Goal: Check status: Check status

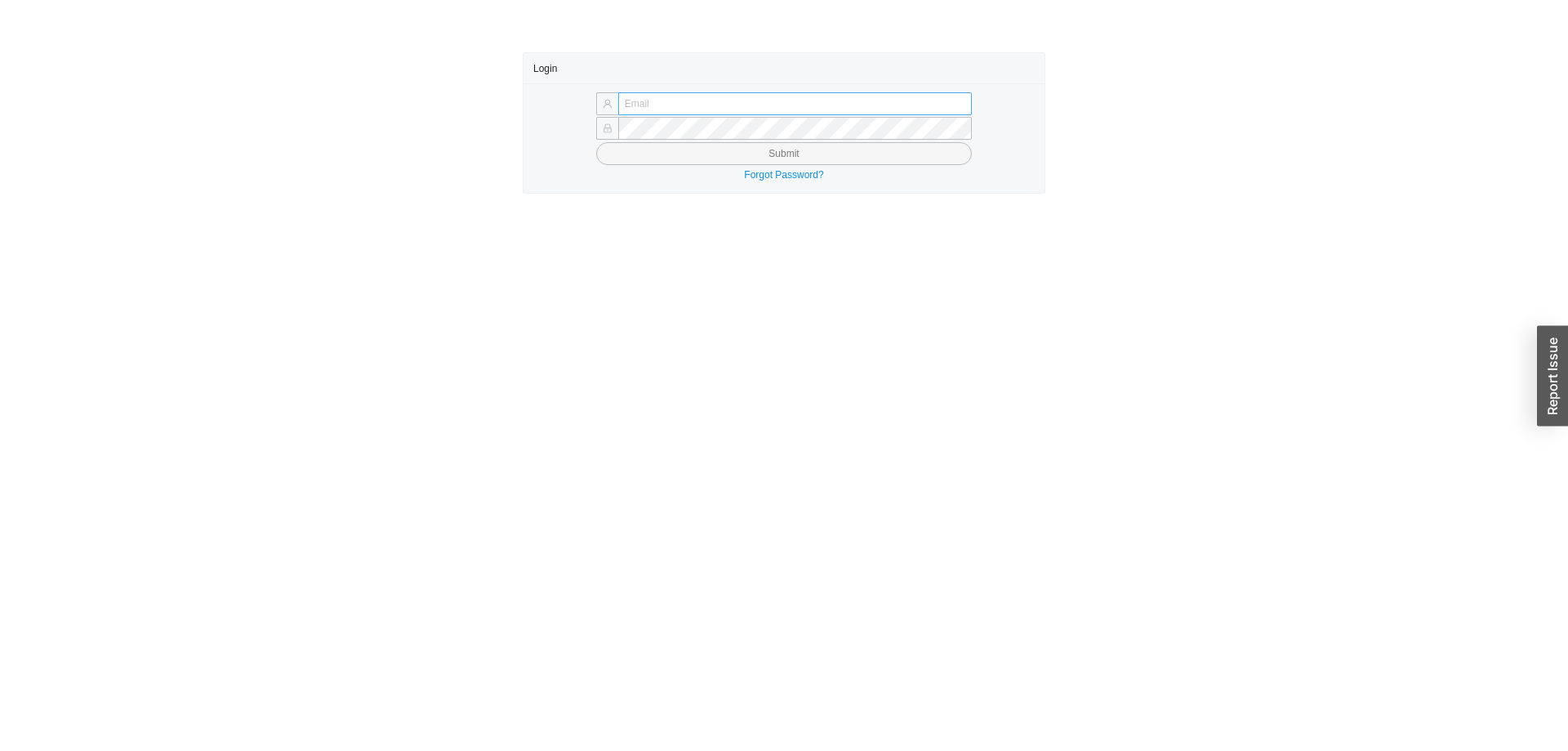
click at [705, 93] on input "text" at bounding box center [795, 104] width 353 height 23
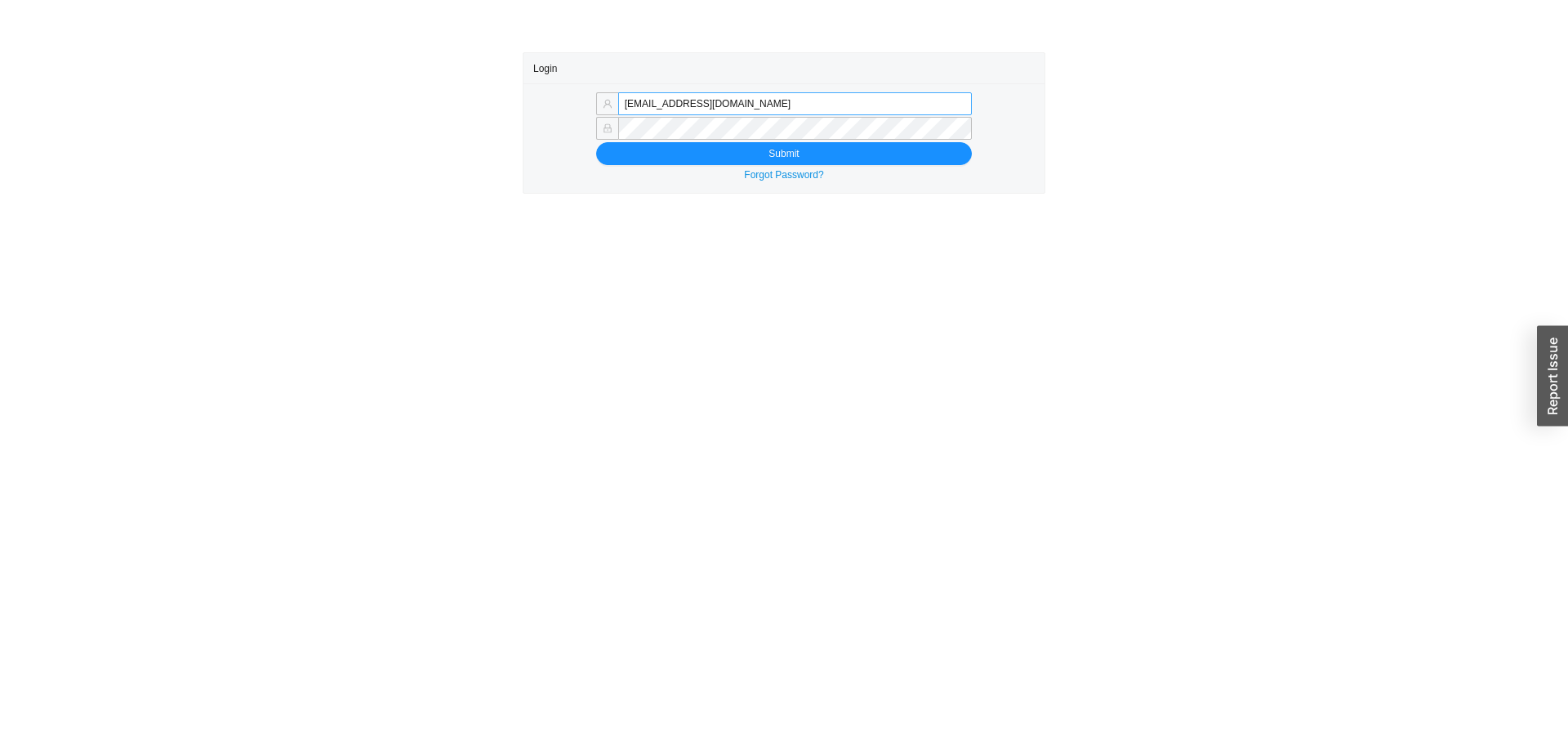
drag, startPoint x: 662, startPoint y: 107, endPoint x: 931, endPoint y: 98, distance: 269.2
click at [931, 98] on input "mordy@qualitybath.com" at bounding box center [795, 104] width 353 height 23
type input "mordy@homeandstone.com"
click at [646, 149] on button "Submit" at bounding box center [783, 153] width 375 height 23
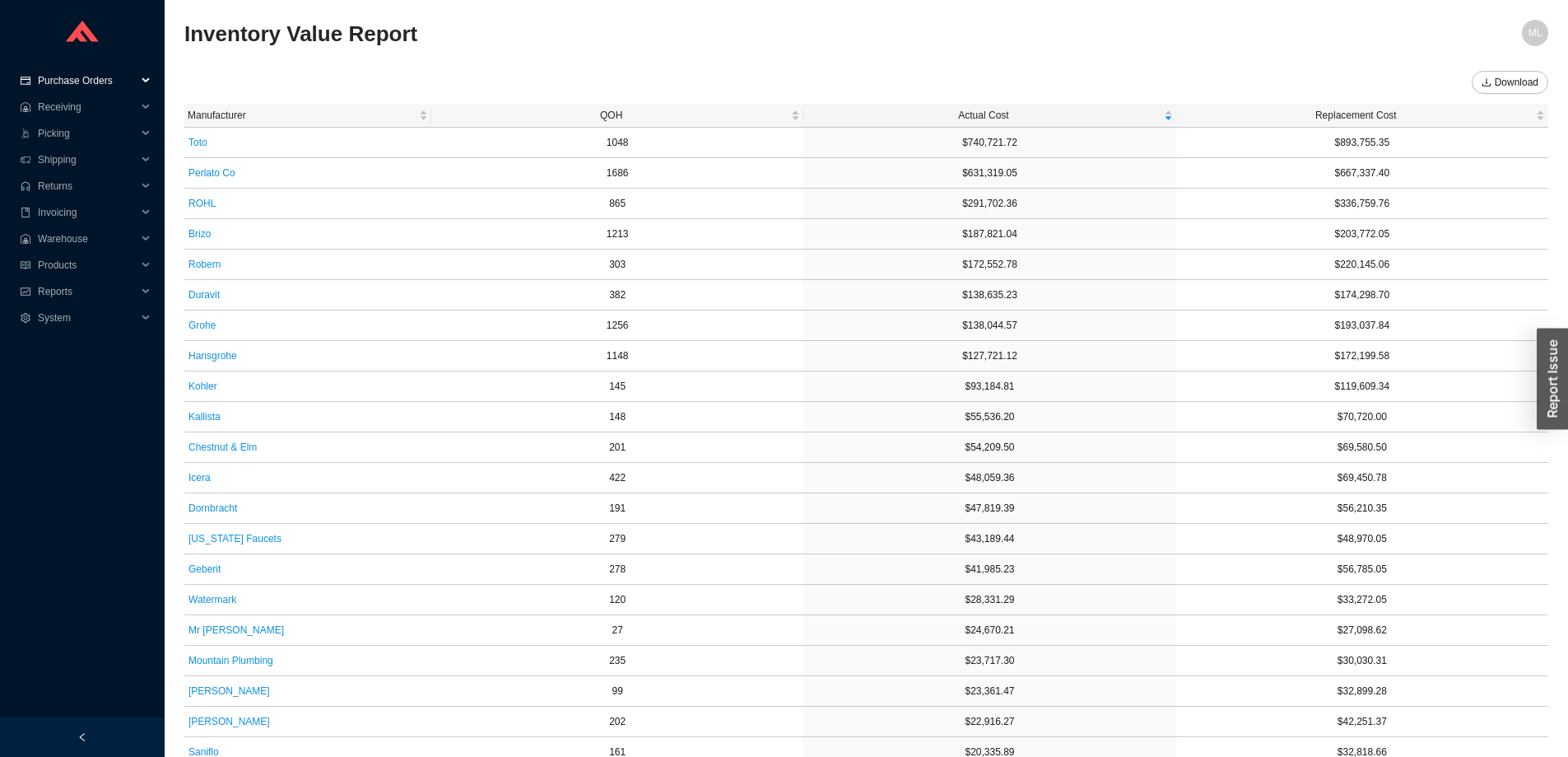
click at [72, 80] on span "Purchase Orders" at bounding box center [87, 81] width 99 height 26
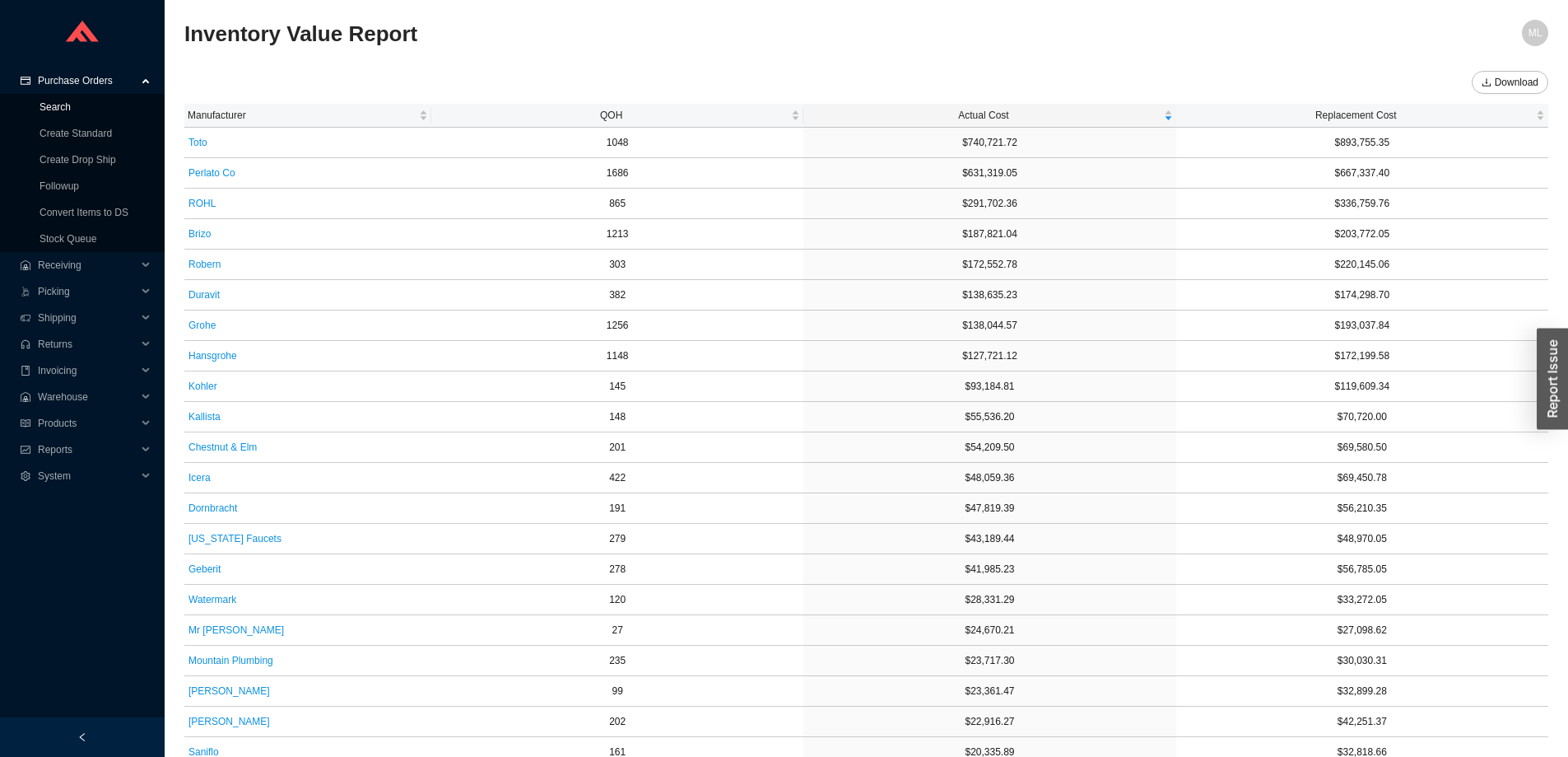
click at [56, 106] on link "Search" at bounding box center [56, 106] width 31 height 11
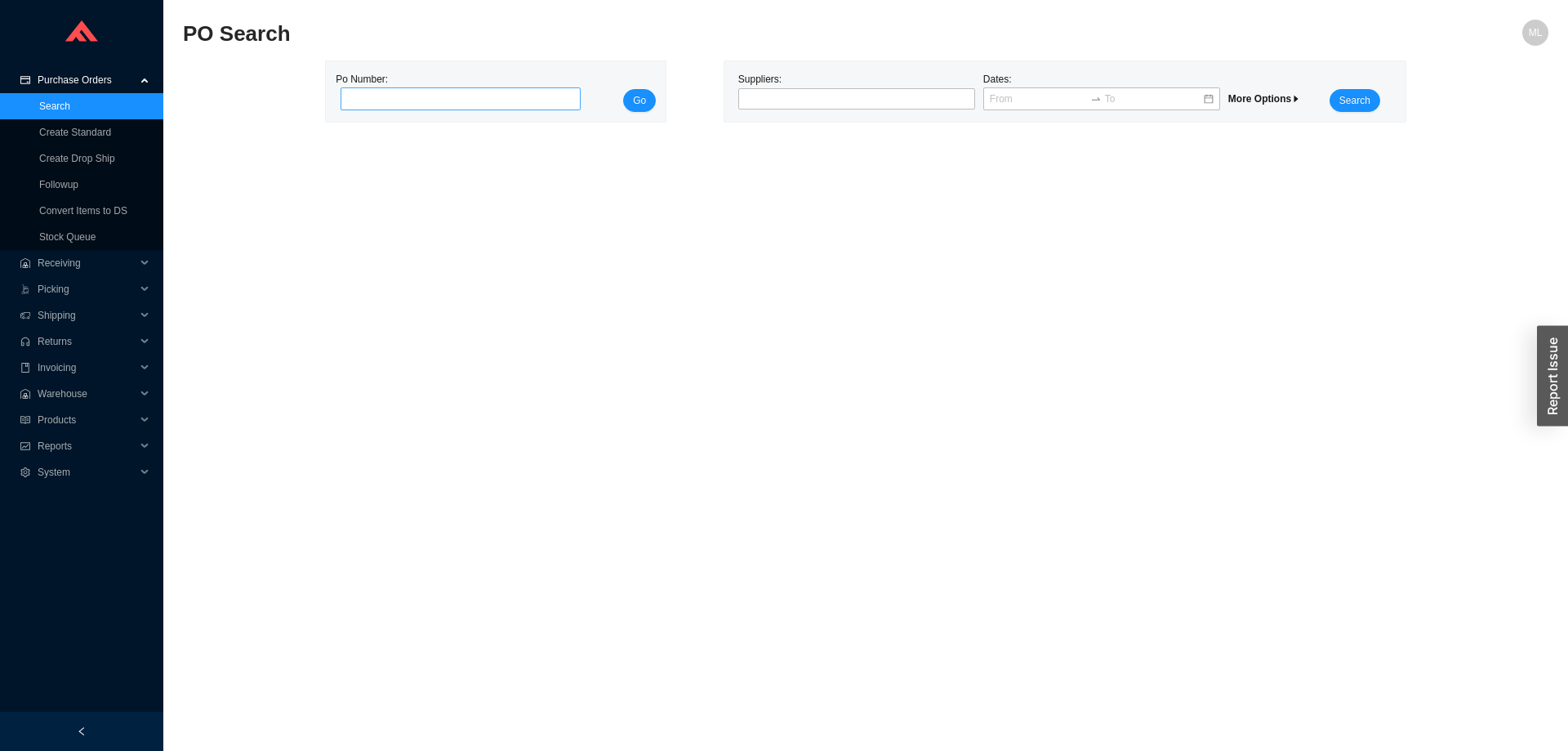
click at [466, 100] on input "tel" at bounding box center [461, 98] width 241 height 23
type input "984420"
click button "Go" at bounding box center [640, 100] width 33 height 23
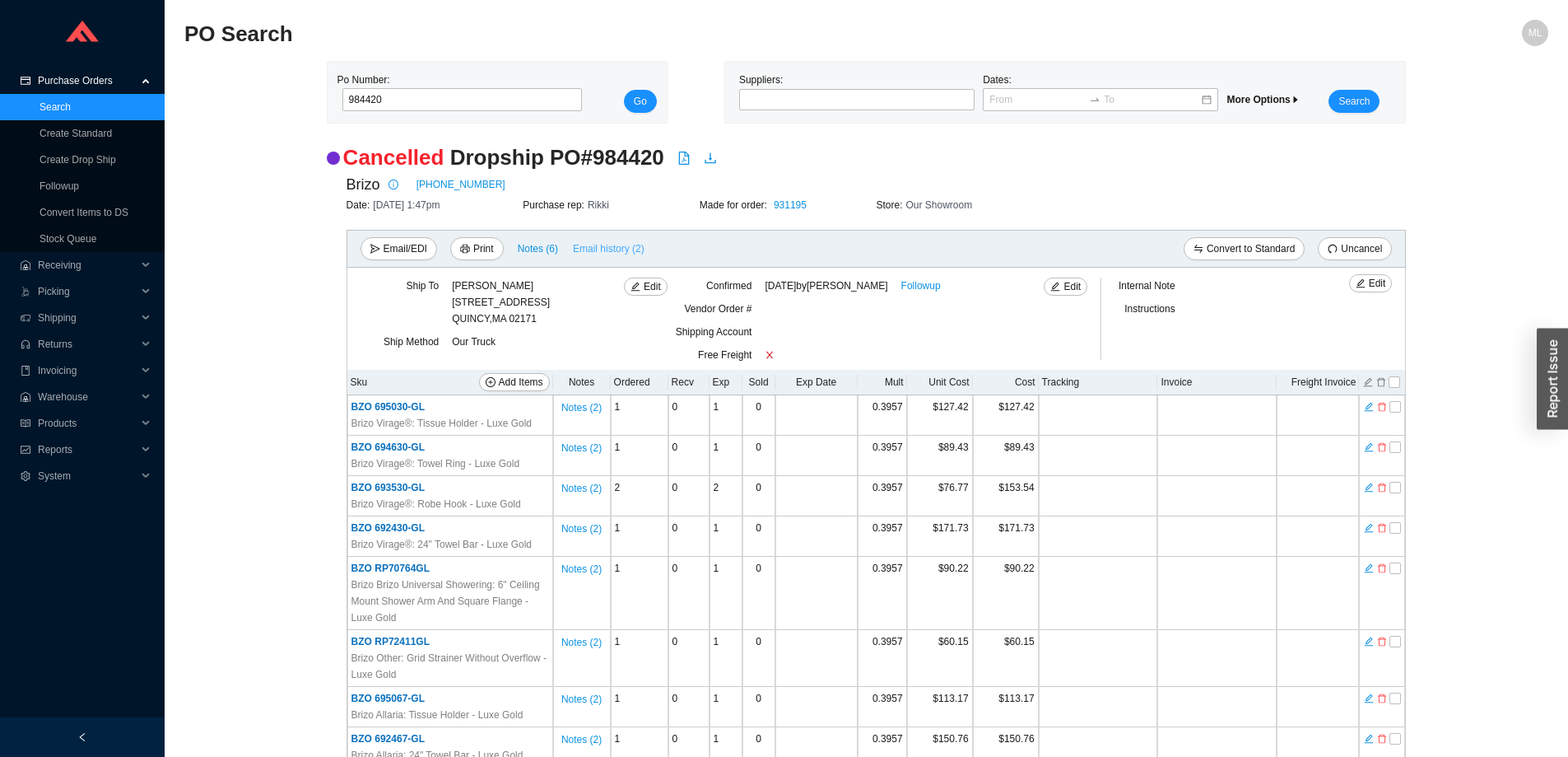
click at [609, 245] on span "Email history (2)" at bounding box center [608, 249] width 71 height 17
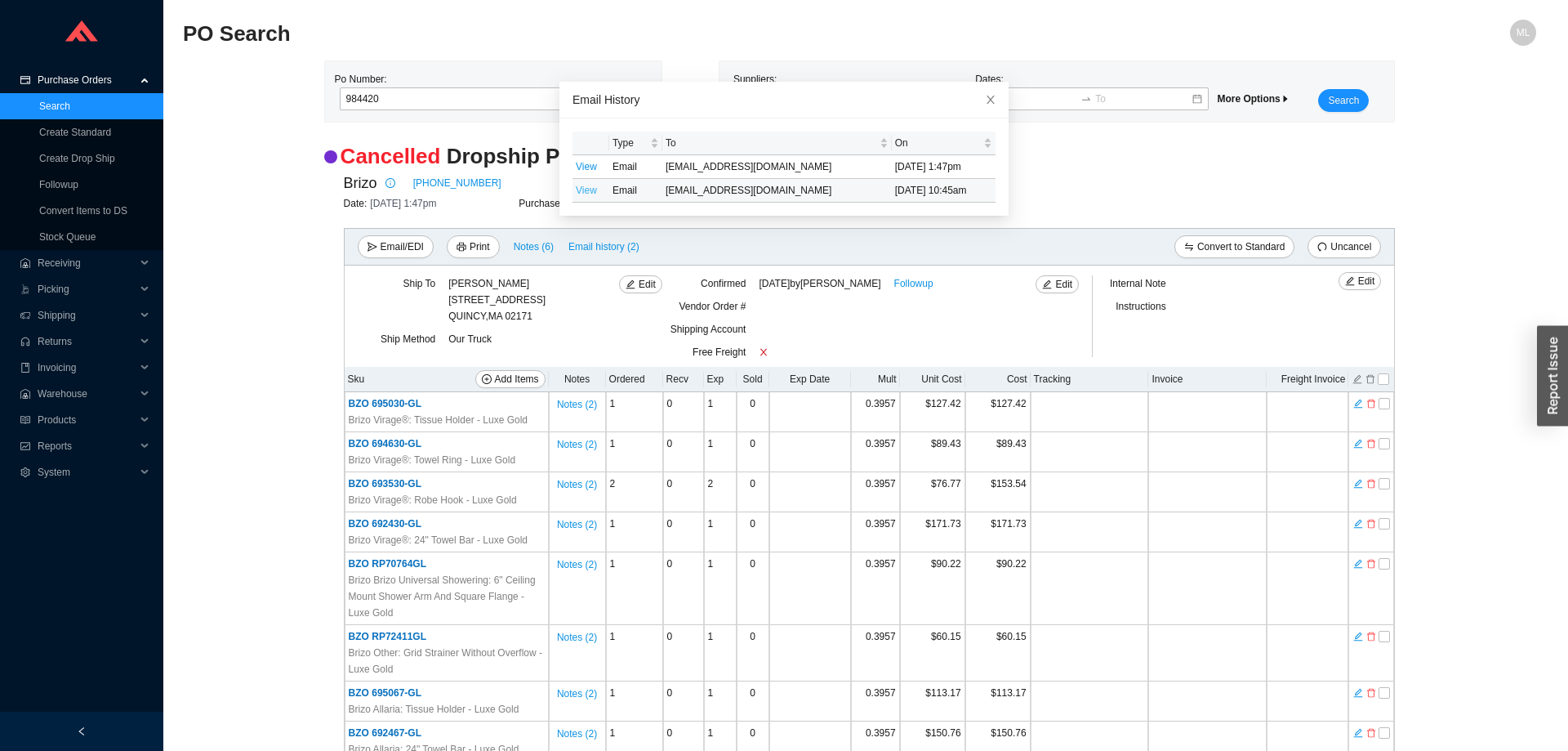
click at [579, 189] on link "View" at bounding box center [586, 190] width 21 height 11
click at [985, 95] on icon "close" at bounding box center [991, 99] width 11 height 11
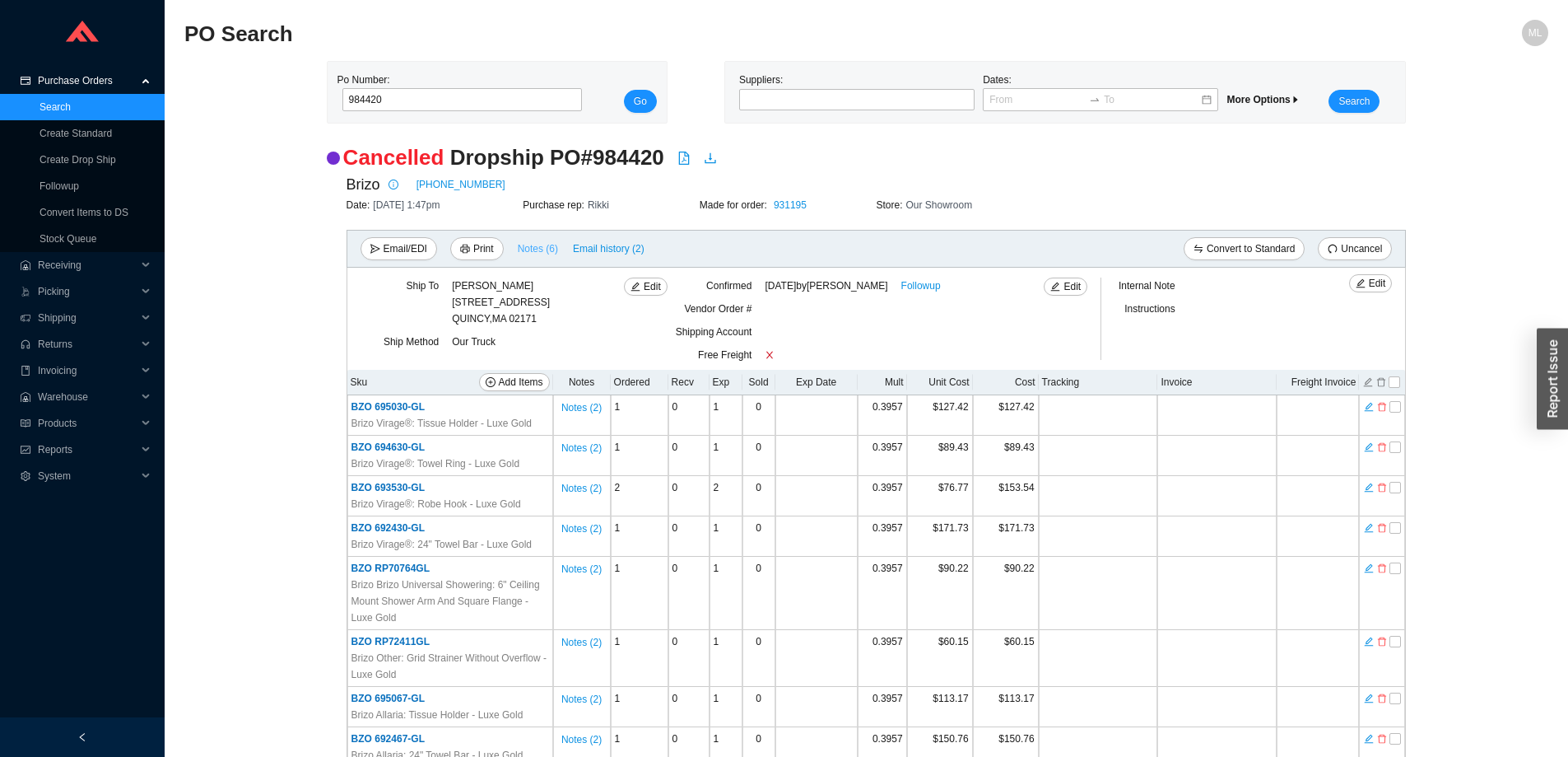
click at [525, 247] on span "Notes ( 6 )" at bounding box center [538, 249] width 41 height 17
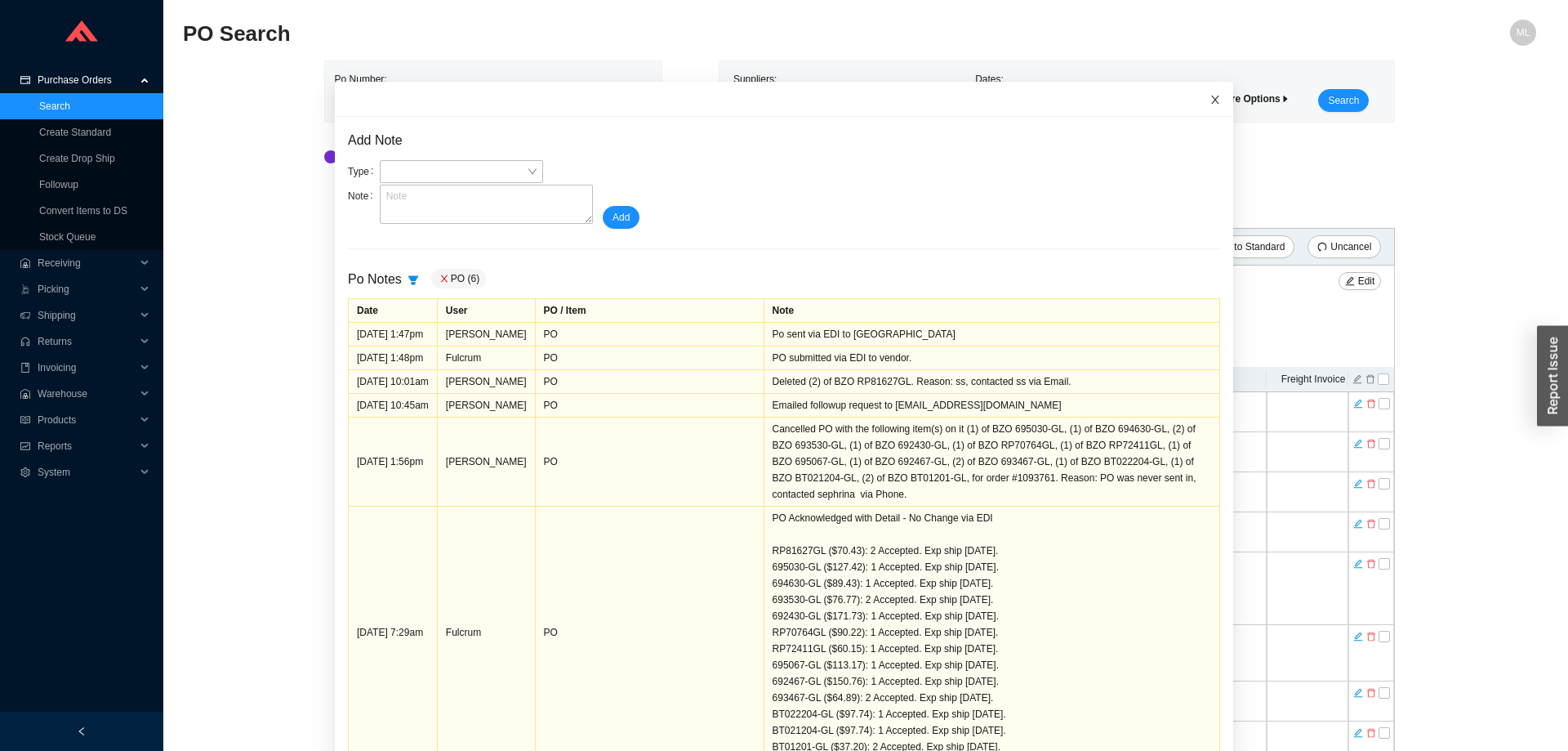
click at [1210, 98] on icon "close" at bounding box center [1215, 99] width 11 height 11
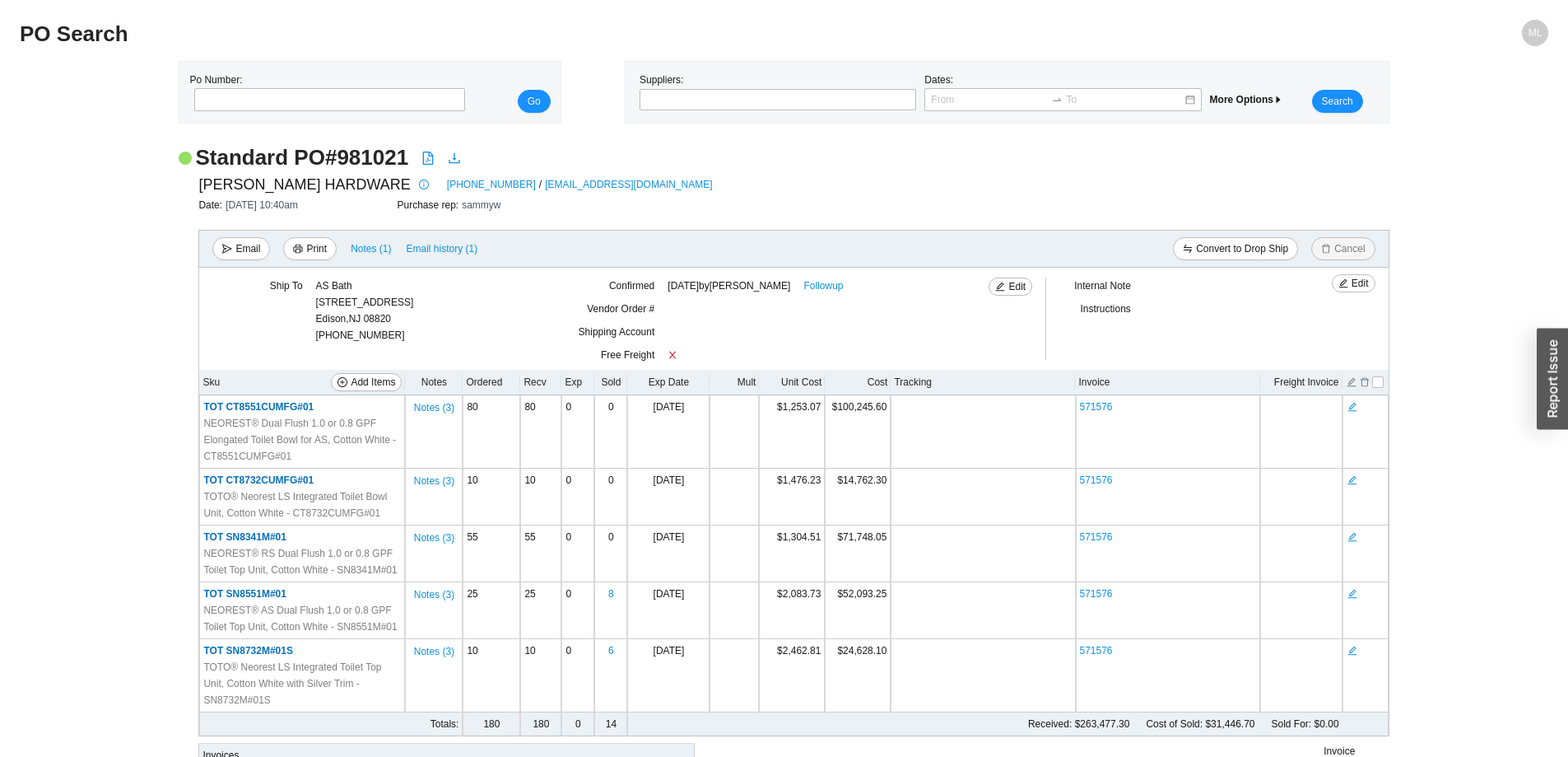
scroll to position [82, 0]
